Goal: Obtain resource: Obtain resource

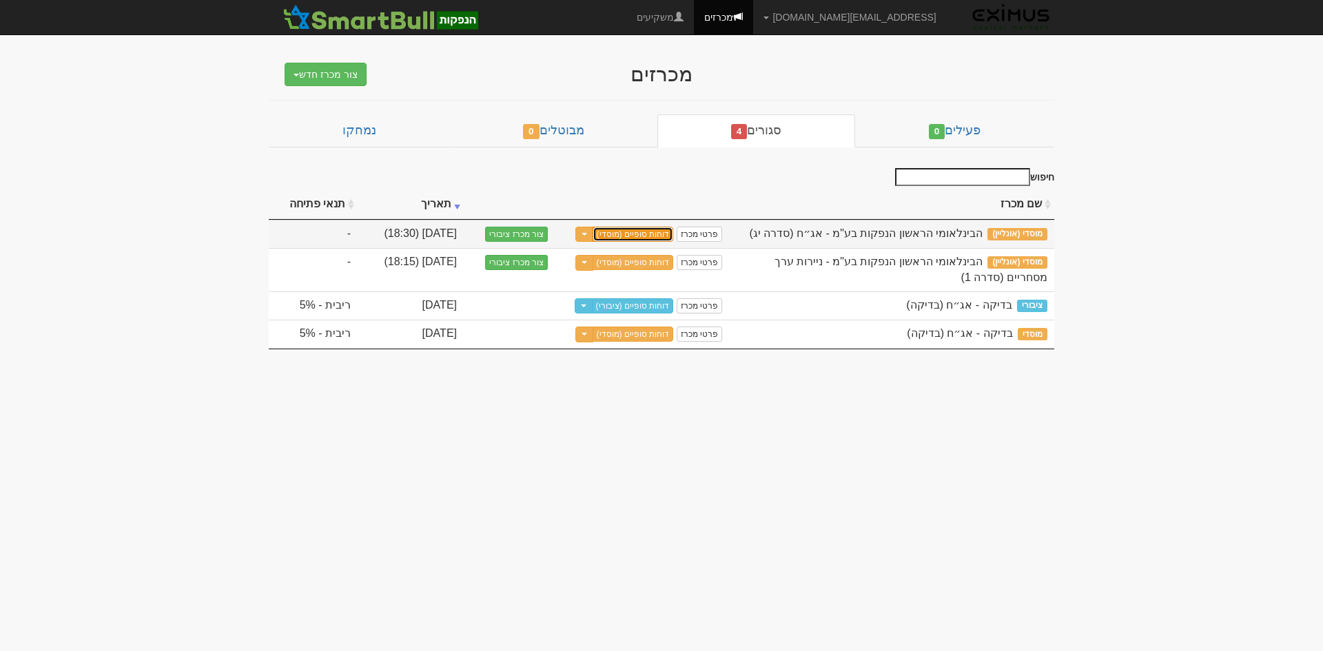
click at [642, 233] on link "דוחות סופיים (מוסדי)" at bounding box center [633, 234] width 81 height 15
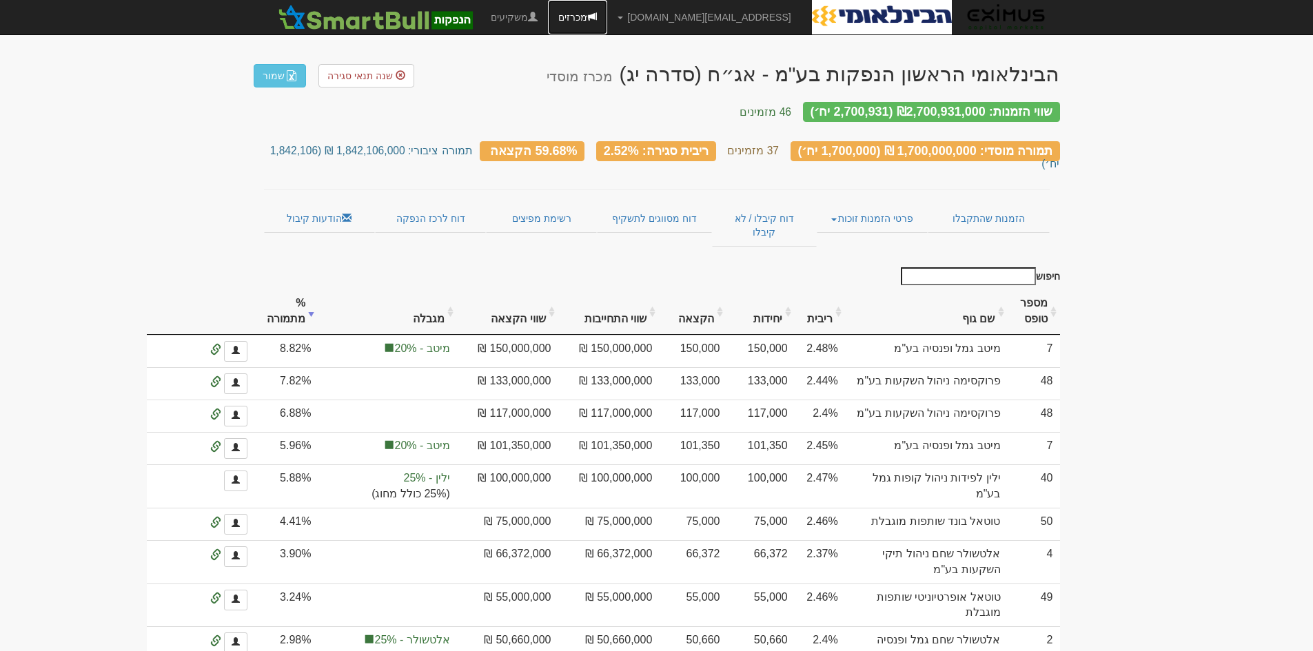
click at [607, 17] on link "מכרזים" at bounding box center [577, 17] width 59 height 34
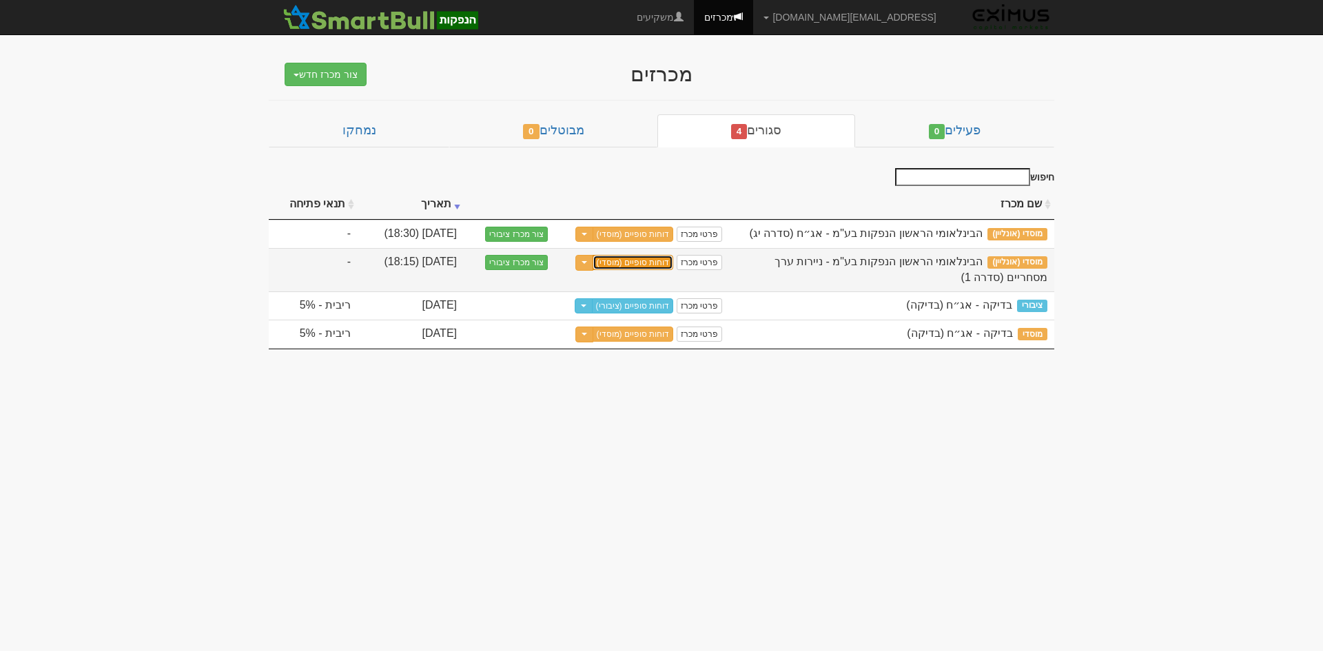
click at [659, 256] on link "דוחות סופיים (מוסדי)" at bounding box center [633, 262] width 81 height 15
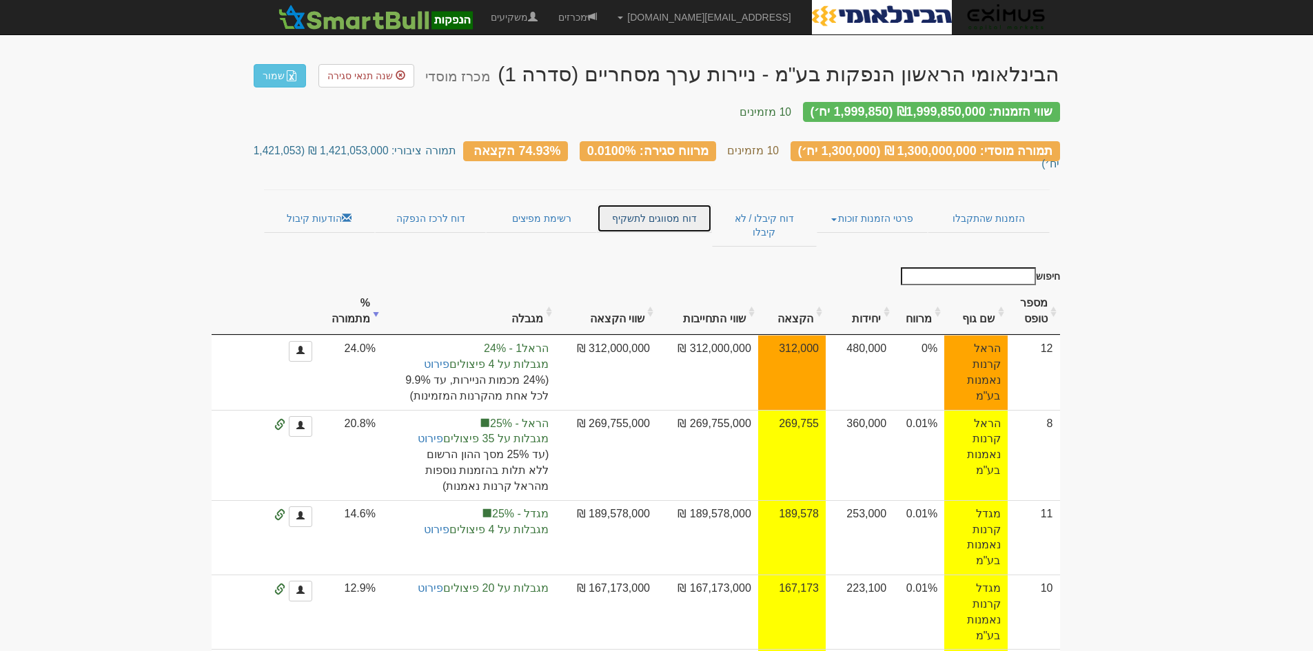
click at [671, 204] on link "דוח מסווגים לתשקיף" at bounding box center [654, 218] width 115 height 29
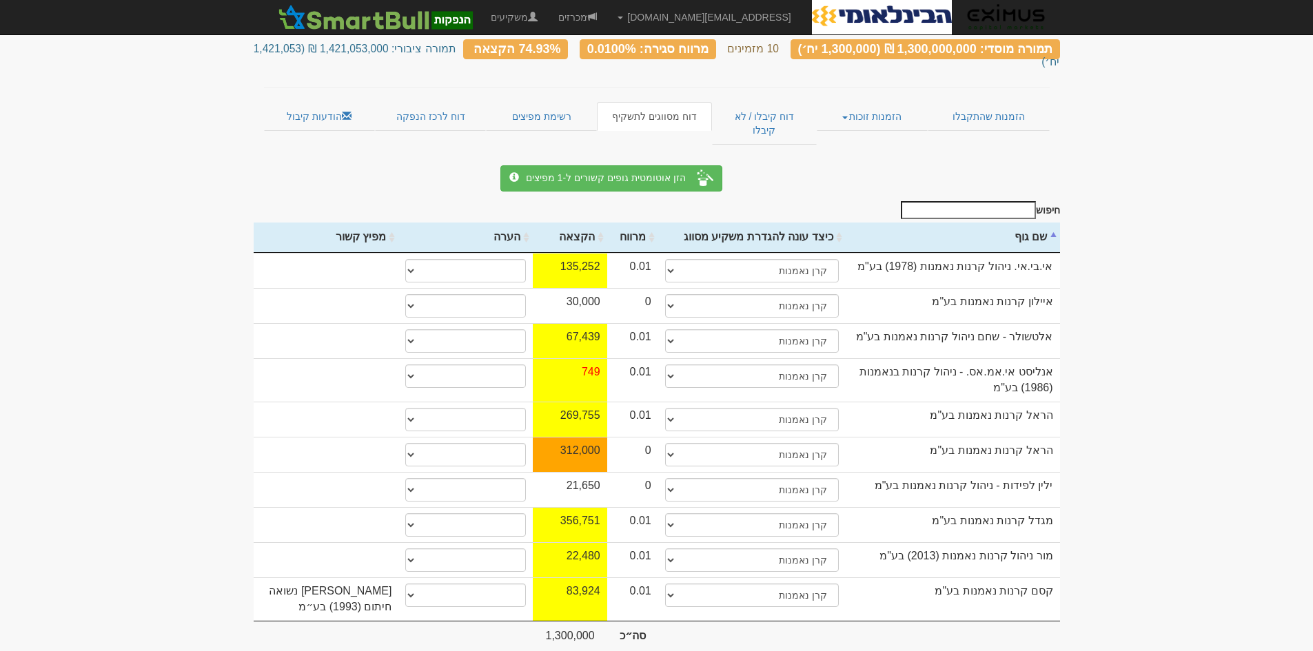
scroll to position [127, 0]
